Goal: Navigation & Orientation: Find specific page/section

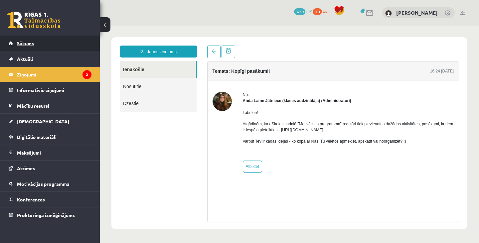
click at [50, 41] on link "Sākums" at bounding box center [50, 43] width 83 height 15
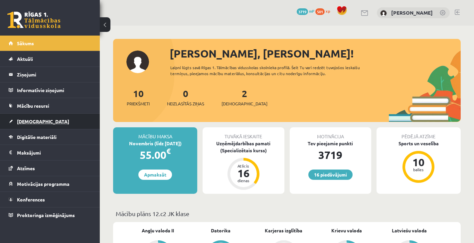
click at [40, 120] on link "[DEMOGRAPHIC_DATA]" at bounding box center [50, 121] width 83 height 15
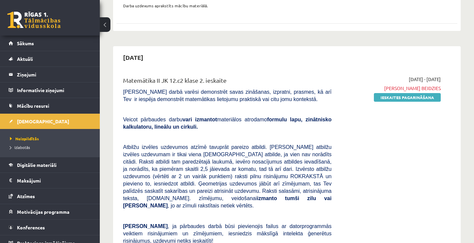
scroll to position [149, 0]
click at [387, 95] on link "Ieskaites pagarināšana" at bounding box center [407, 97] width 67 height 9
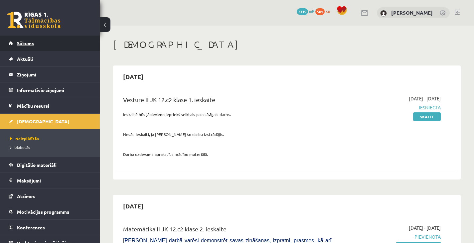
click at [41, 41] on link "Sākums" at bounding box center [50, 43] width 83 height 15
